Goal: Information Seeking & Learning: Understand process/instructions

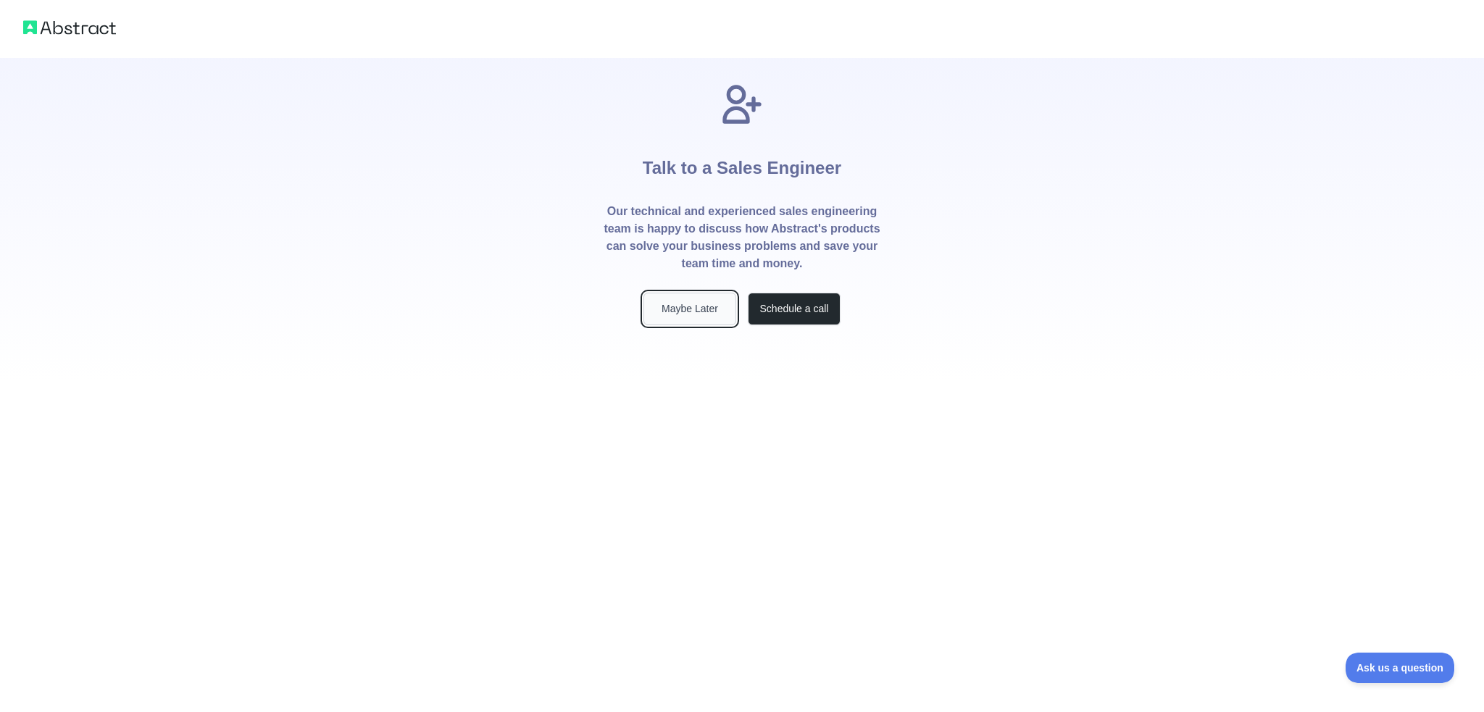
click at [700, 307] on button "Maybe Later" at bounding box center [690, 309] width 93 height 33
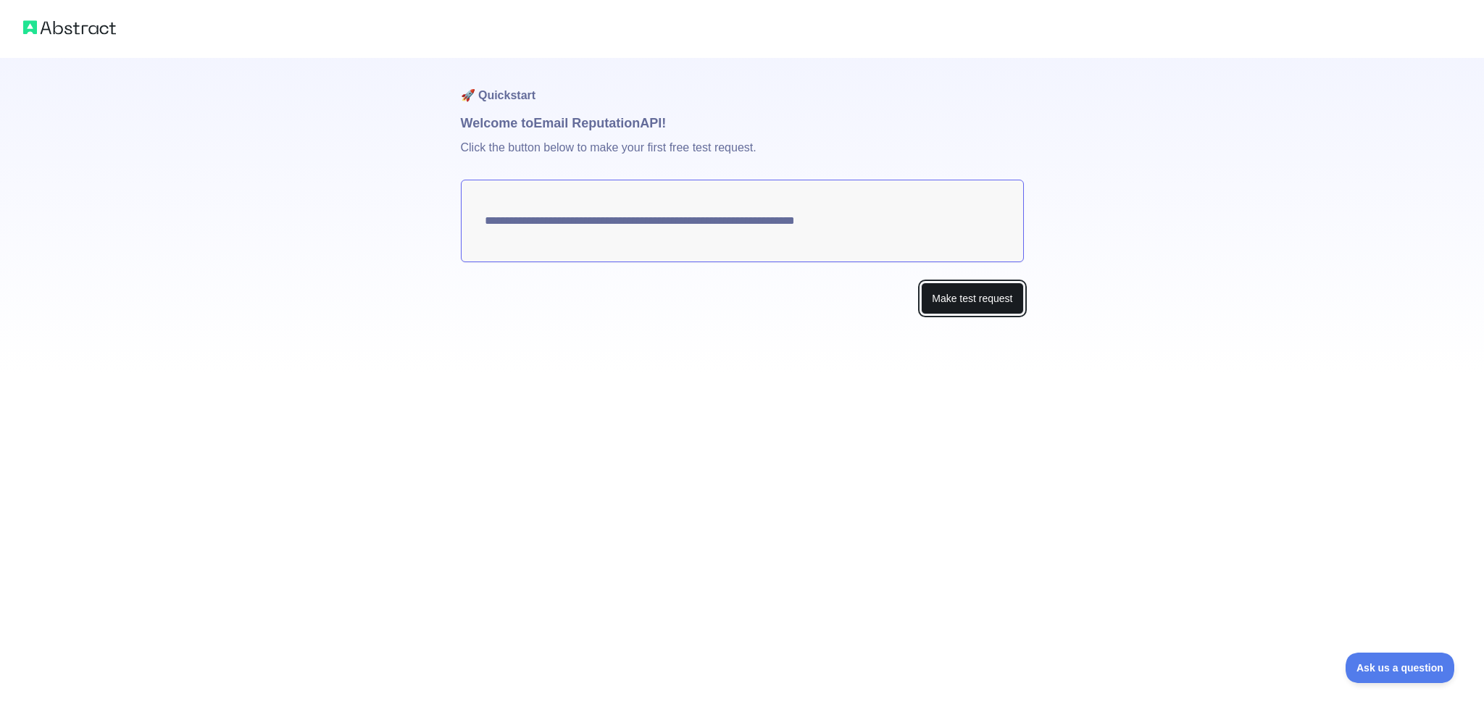
click at [977, 298] on button "Make test request" at bounding box center [972, 299] width 102 height 33
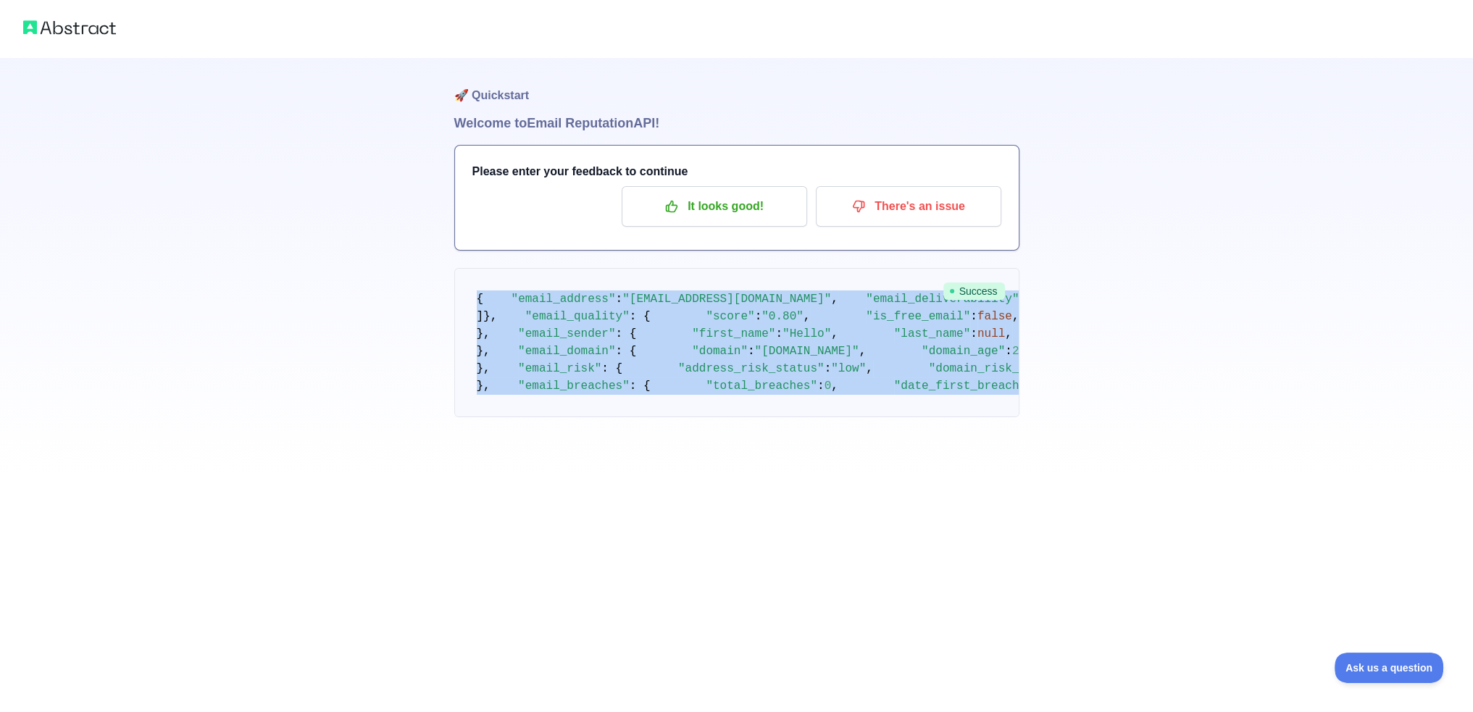
drag, startPoint x: 617, startPoint y: 642, endPoint x: 462, endPoint y: 304, distance: 371.9
click at [462, 304] on pre "{ "email_address" : "[EMAIL_ADDRESS][DOMAIN_NAME]" , "email_deliverability" : {…" at bounding box center [736, 342] width 565 height 149
copy code "{ "email_address" : "[EMAIL_ADDRESS][DOMAIN_NAME]" , "email_deliverability" : {…"
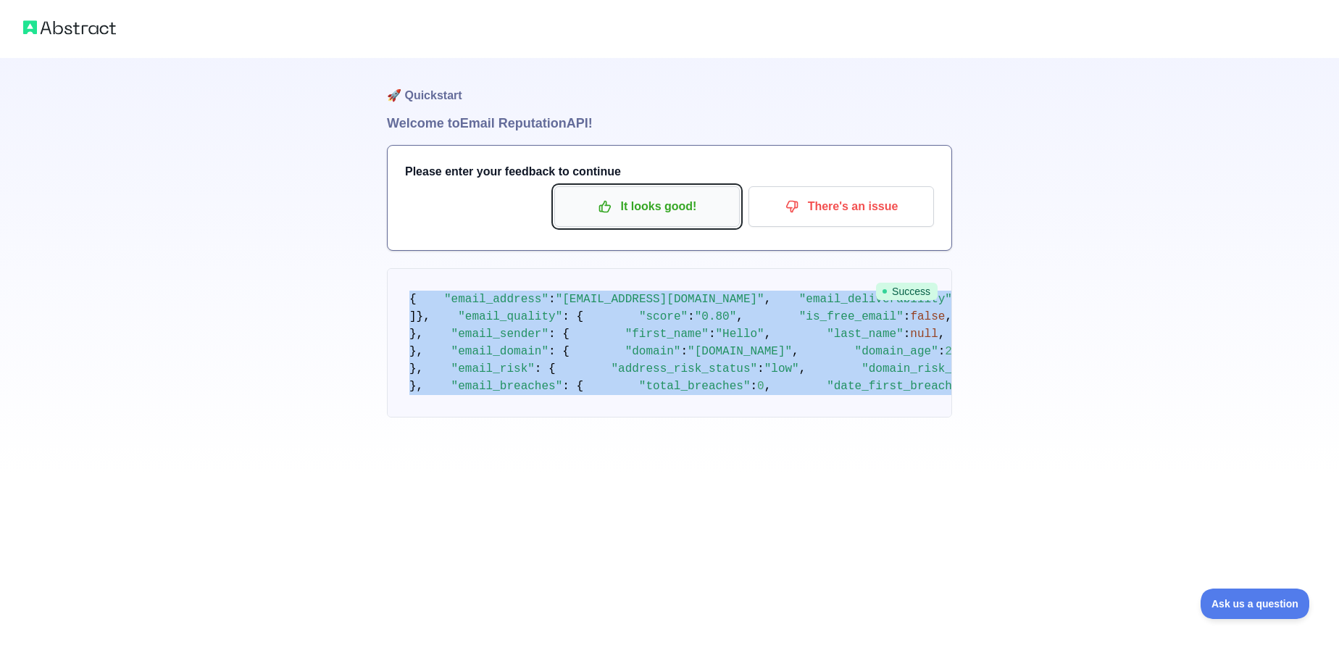
click at [629, 209] on p "It looks good!" at bounding box center [647, 206] width 164 height 25
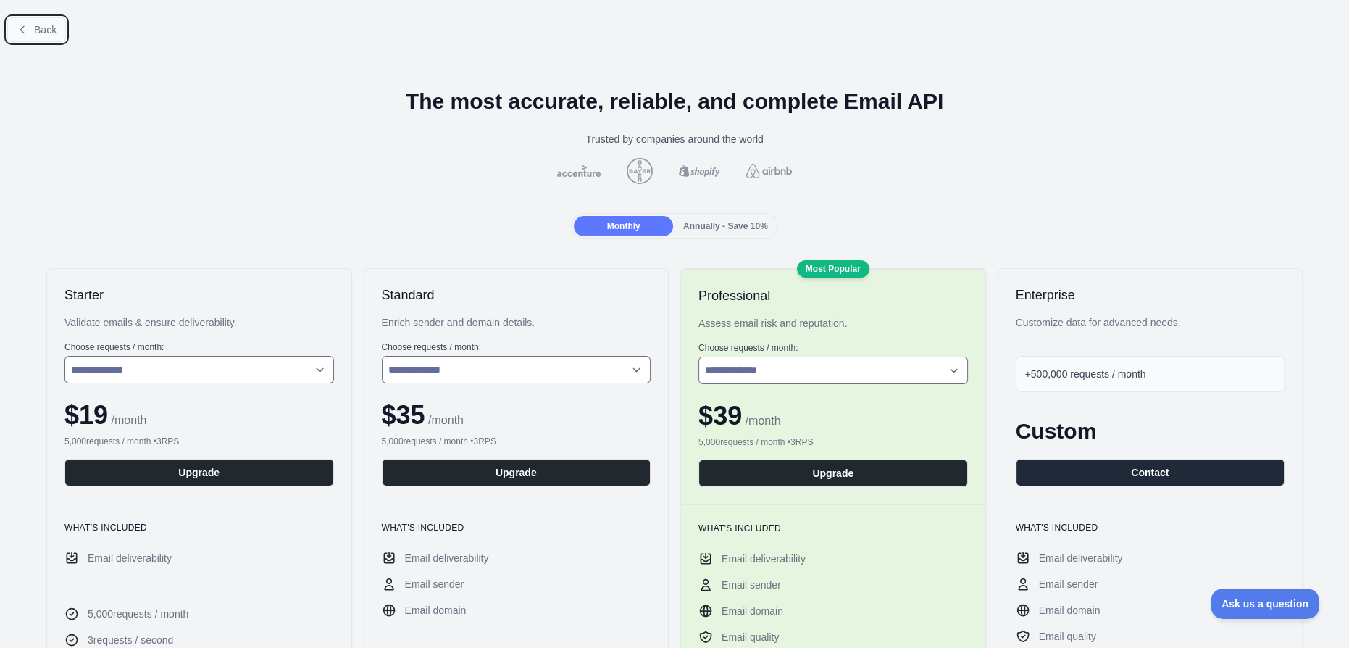
click at [45, 33] on span "Back" at bounding box center [45, 30] width 22 height 12
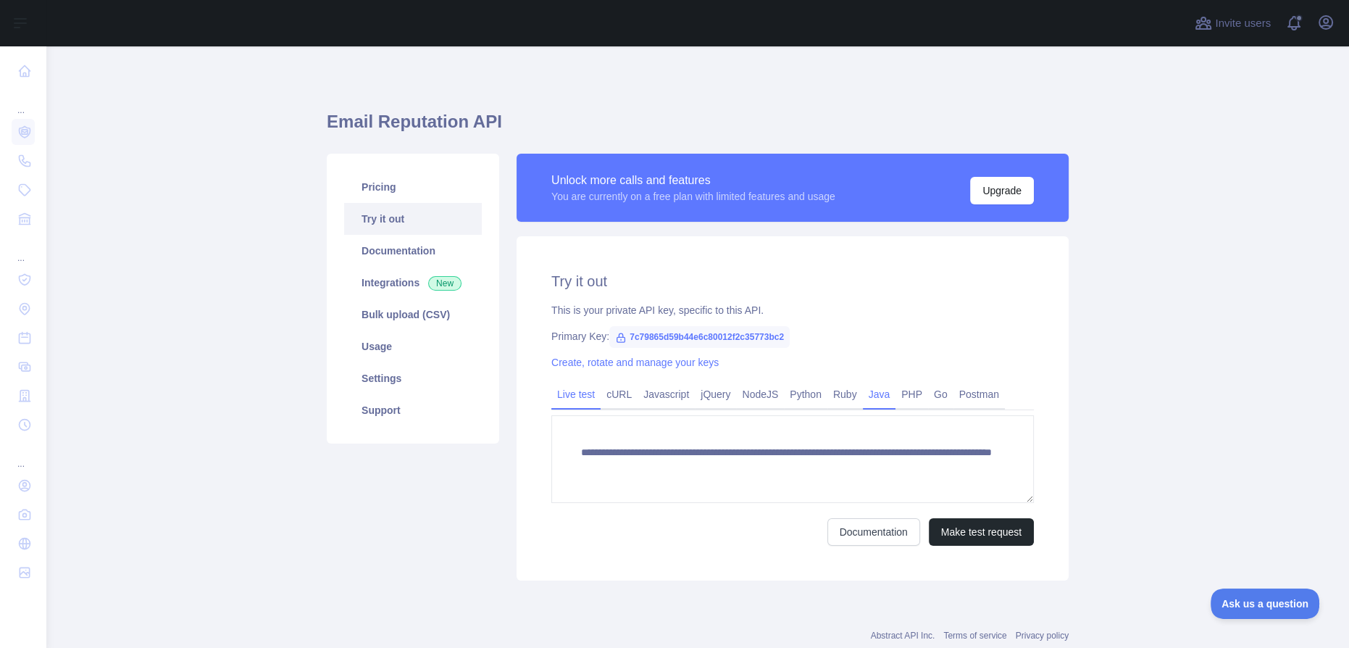
click at [865, 396] on link "Java" at bounding box center [879, 394] width 33 height 23
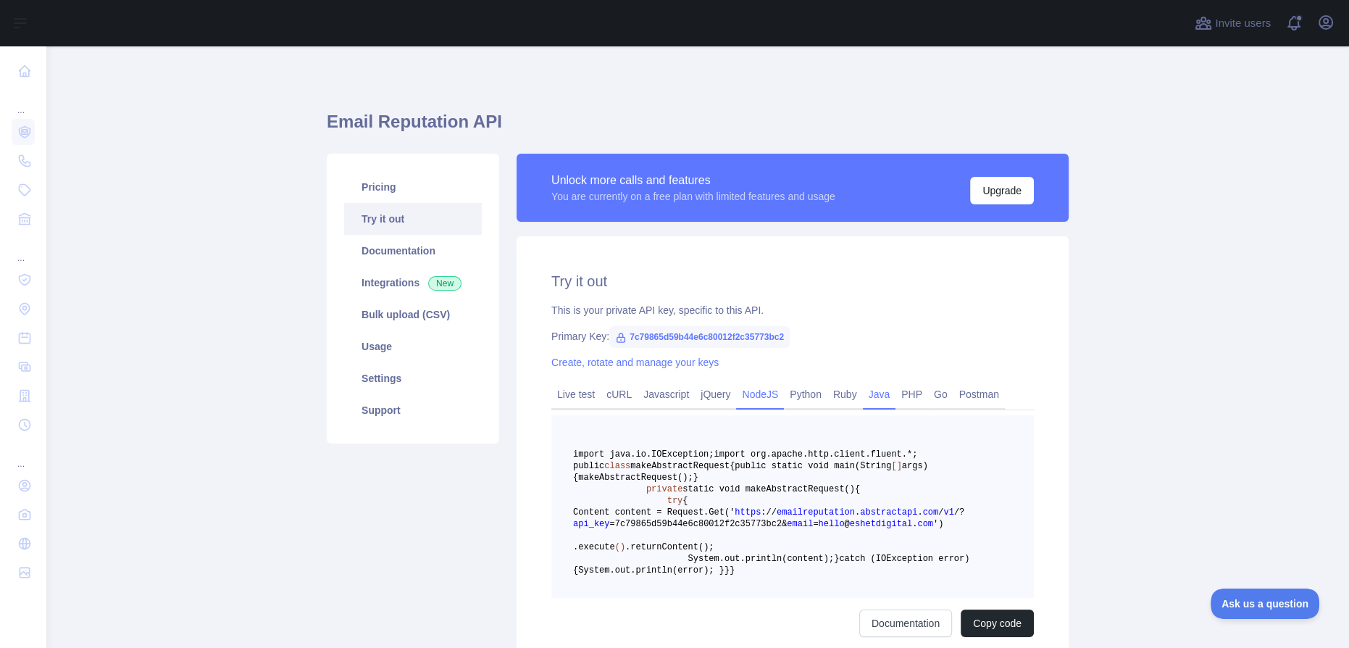
click at [738, 400] on link "NodeJS" at bounding box center [760, 394] width 48 height 23
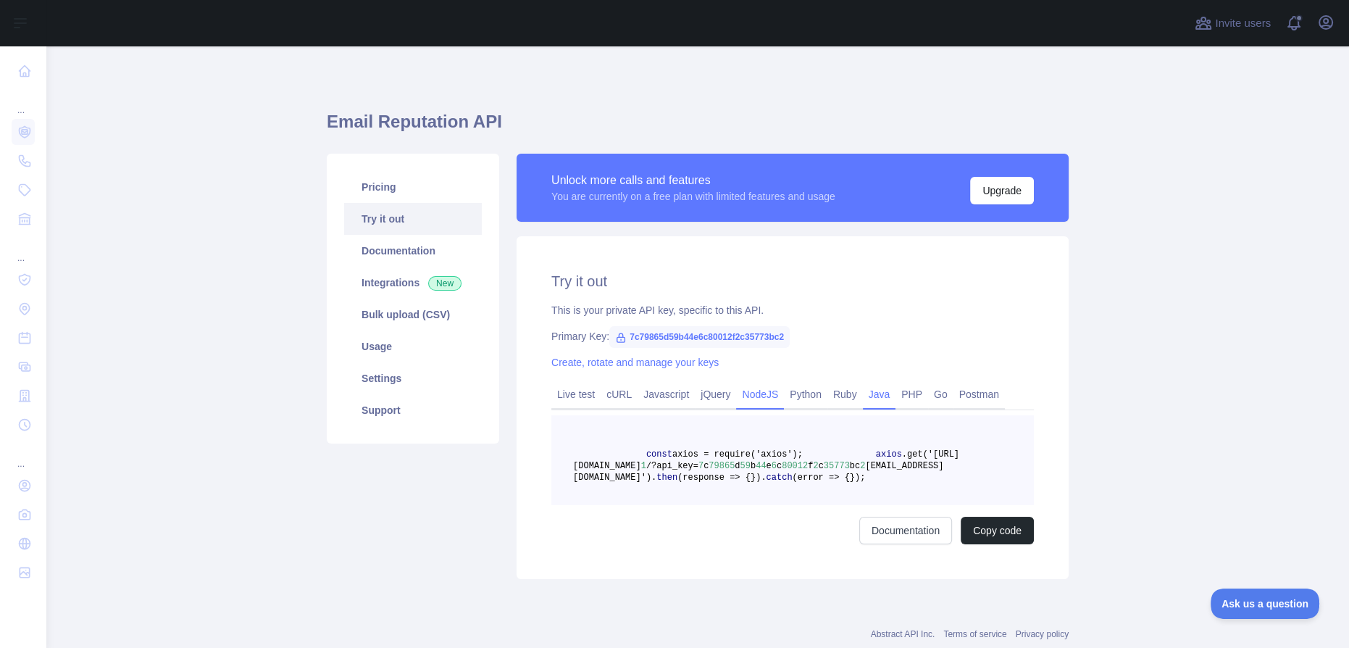
click at [871, 396] on link "Java" at bounding box center [879, 394] width 33 height 23
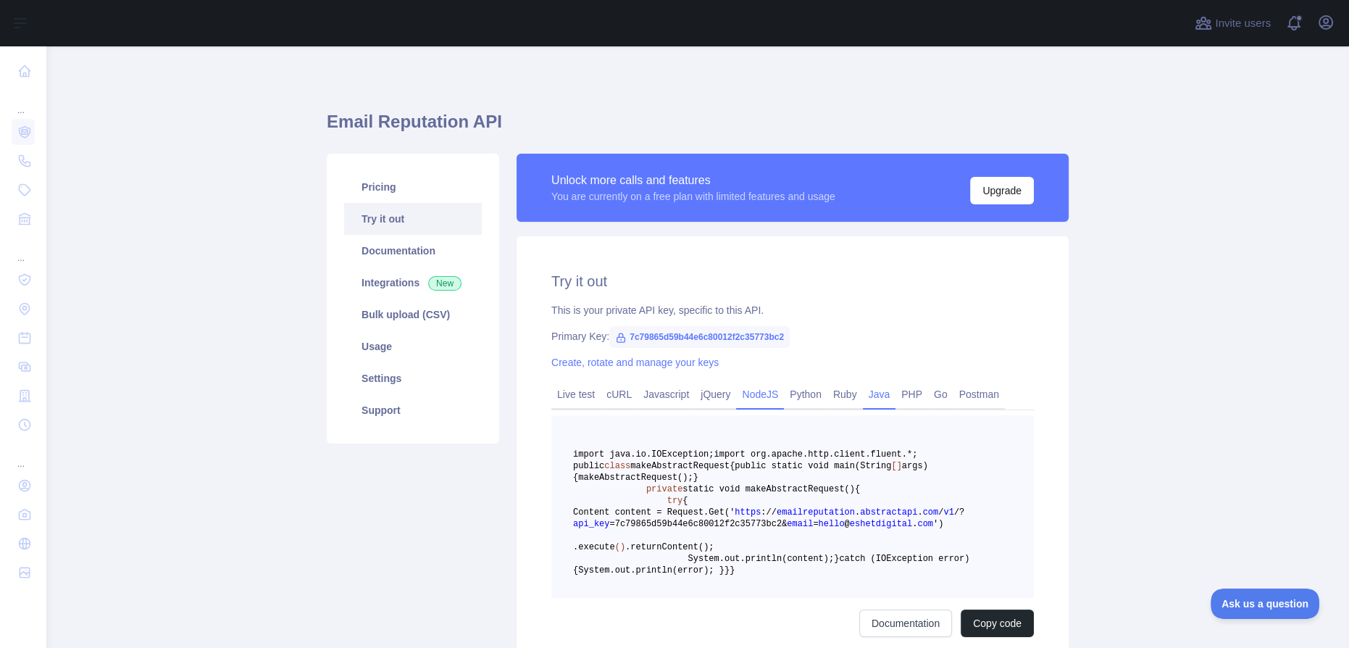
click at [762, 397] on link "NodeJS" at bounding box center [760, 394] width 48 height 23
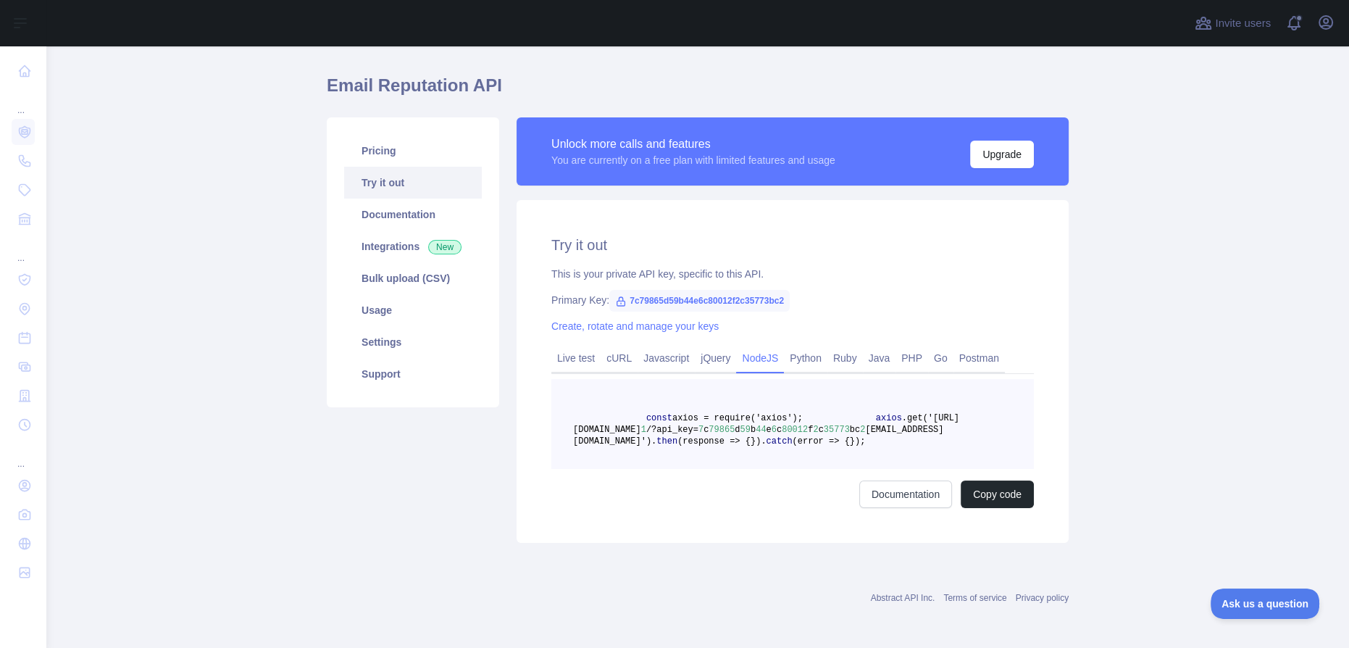
scroll to position [65, 0]
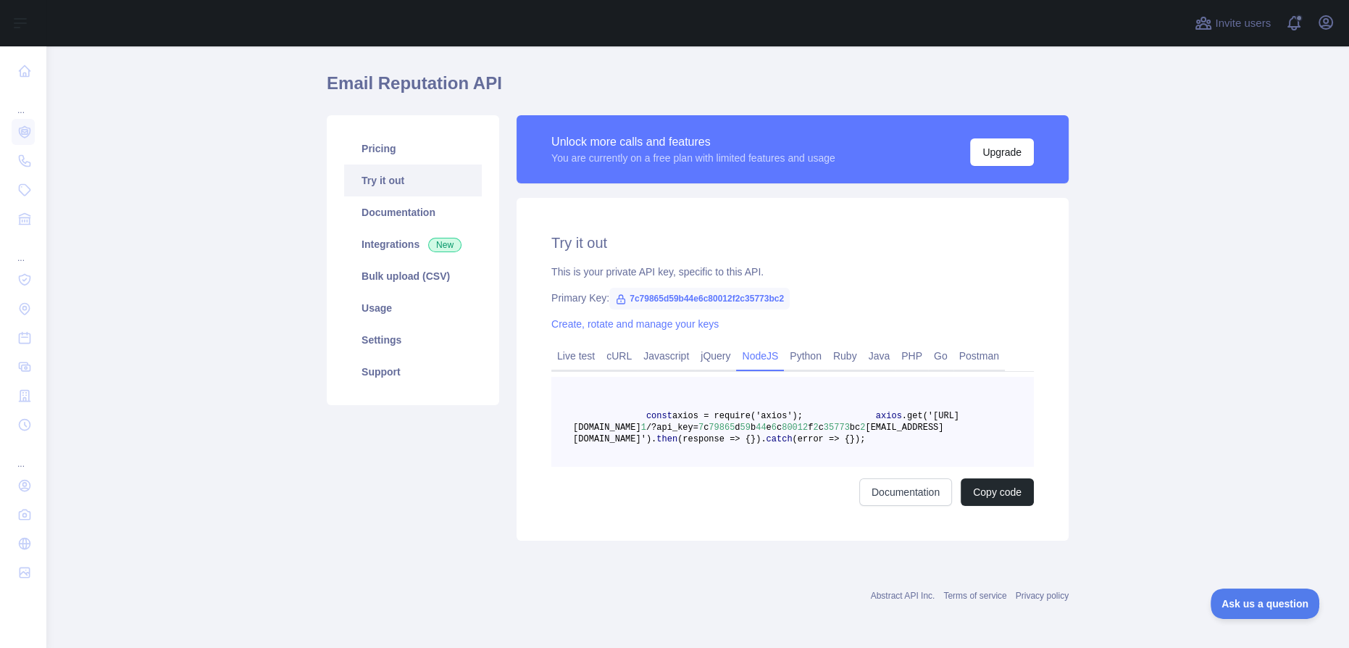
drag, startPoint x: 712, startPoint y: 473, endPoint x: 623, endPoint y: 405, distance: 111.7
click at [623, 405] on pre "const axios = require('axios'); axios .get('[URL][DOMAIN_NAME] 1 /?api_key= 7 c…" at bounding box center [792, 422] width 483 height 90
click at [999, 506] on button "Copy code" at bounding box center [997, 492] width 73 height 28
click at [532, 445] on div "Try it out This is your private API key, specific to this API. Primary Key: 7c7…" at bounding box center [793, 369] width 552 height 343
